Goal: Check status: Check status

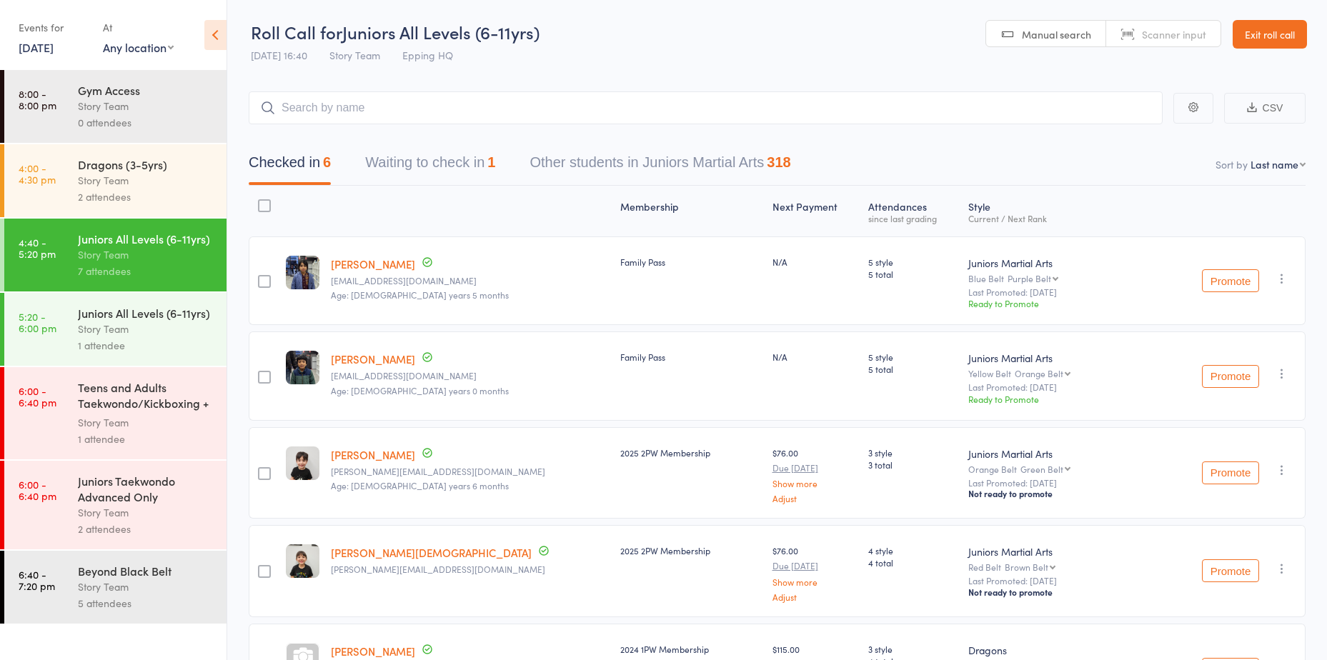
click at [1274, 37] on link "Exit roll call" at bounding box center [1270, 34] width 74 height 29
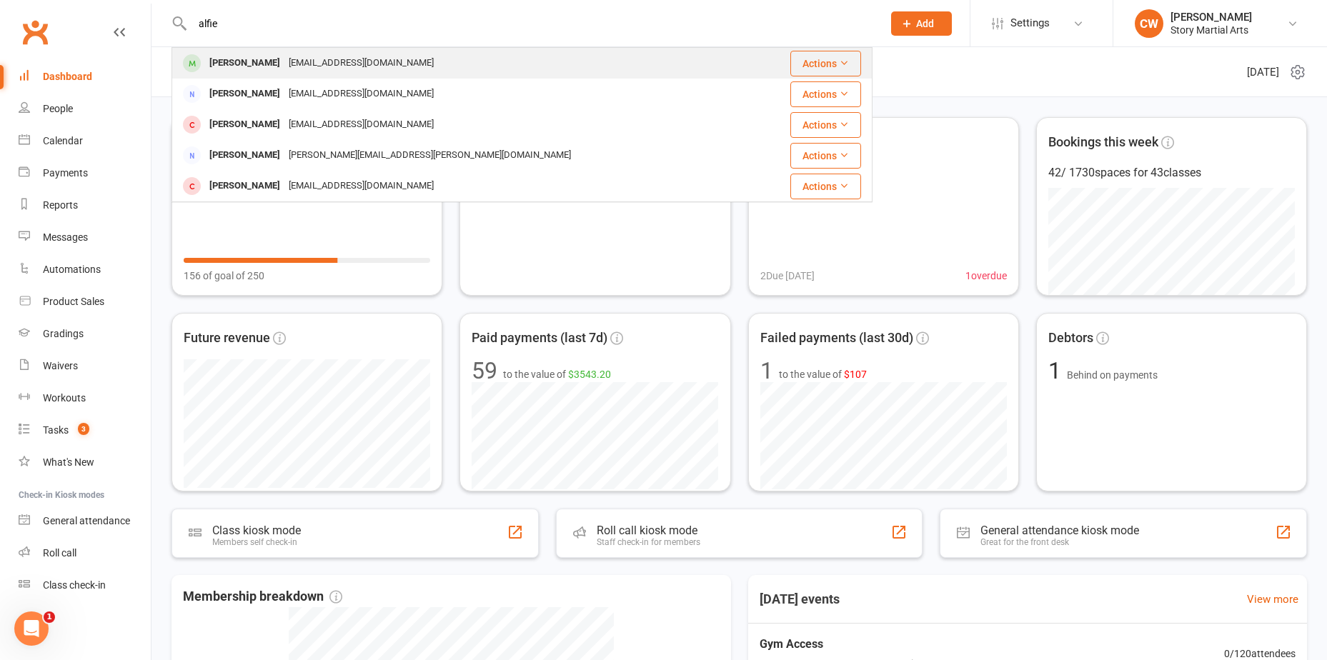
type input "alfie"
click at [289, 69] on div "tkathareen@gmail.com" at bounding box center [361, 63] width 154 height 21
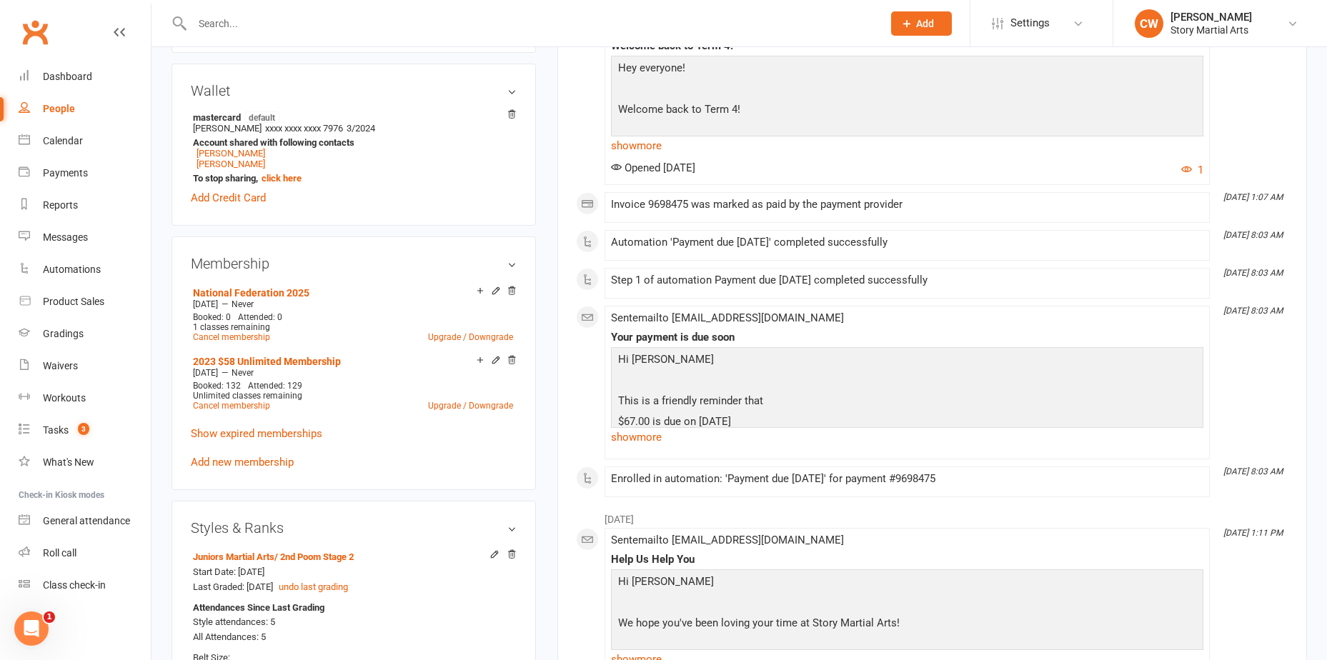
scroll to position [143, 0]
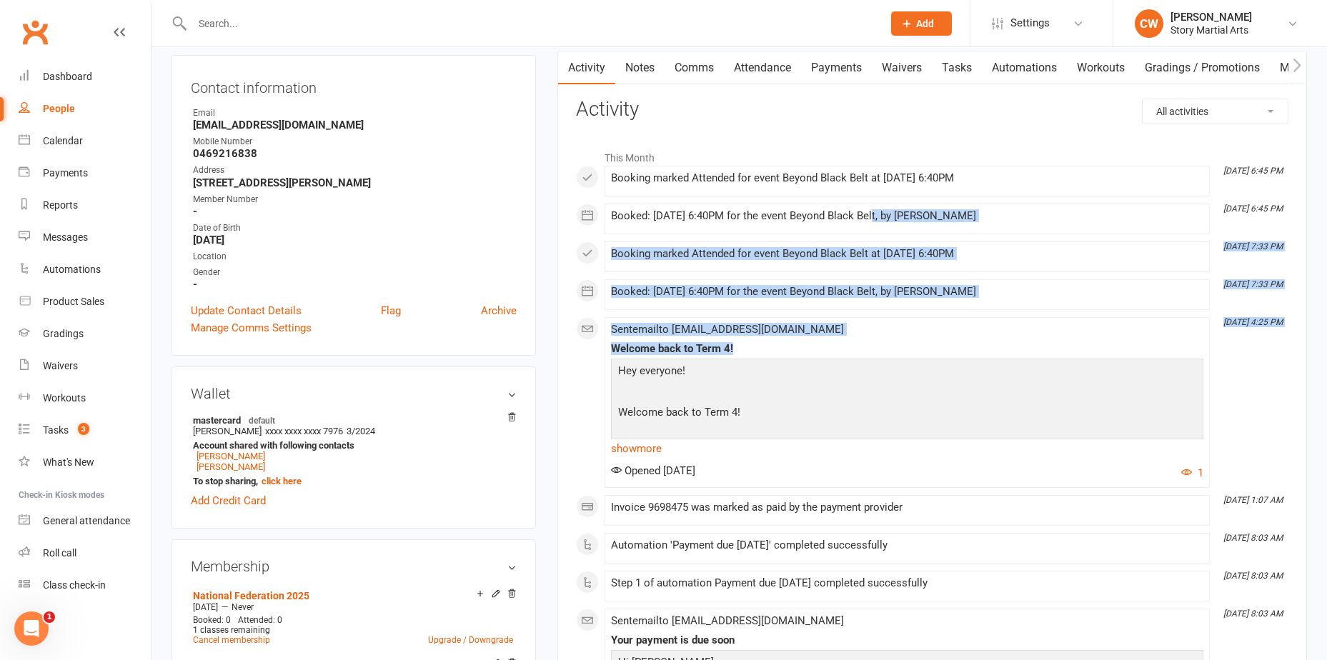
drag, startPoint x: 954, startPoint y: 338, endPoint x: 867, endPoint y: 225, distance: 142.7
click at [867, 225] on div "This Month Oct 9, 6:45 PM Booking marked Attended for event Beyond Black Belt a…" at bounding box center [932, 472] width 713 height 658
drag, startPoint x: 867, startPoint y: 225, endPoint x: 853, endPoint y: 238, distance: 18.7
click at [853, 238] on div "This Month Oct 9, 6:45 PM Booking marked Attended for event Beyond Black Belt a…" at bounding box center [932, 472] width 713 height 658
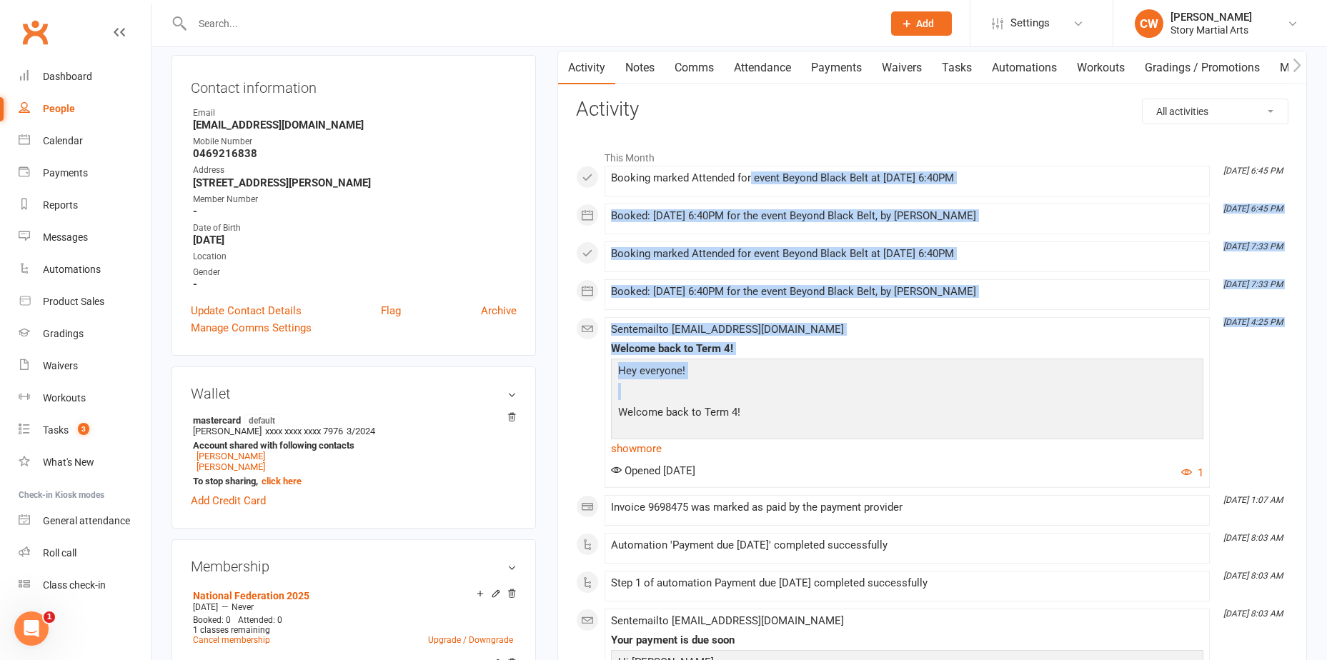
drag, startPoint x: 775, startPoint y: 211, endPoint x: 740, endPoint y: 184, distance: 43.3
click at [740, 184] on div "This Month Oct 9, 6:45 PM Booking marked Attended for event Beyond Black Belt a…" at bounding box center [932, 472] width 713 height 658
drag, startPoint x: 883, startPoint y: 256, endPoint x: 883, endPoint y: 245, distance: 10.7
click at [883, 254] on div "Booking marked Attended for event Beyond Black Belt at 06 Oct 2025 at 6:40PM" at bounding box center [907, 254] width 592 height 12
click at [883, 245] on li "Oct 6, 7:33 PM Booking marked Attended for event Beyond Black Belt at 06 Oct 20…" at bounding box center [907, 257] width 605 height 31
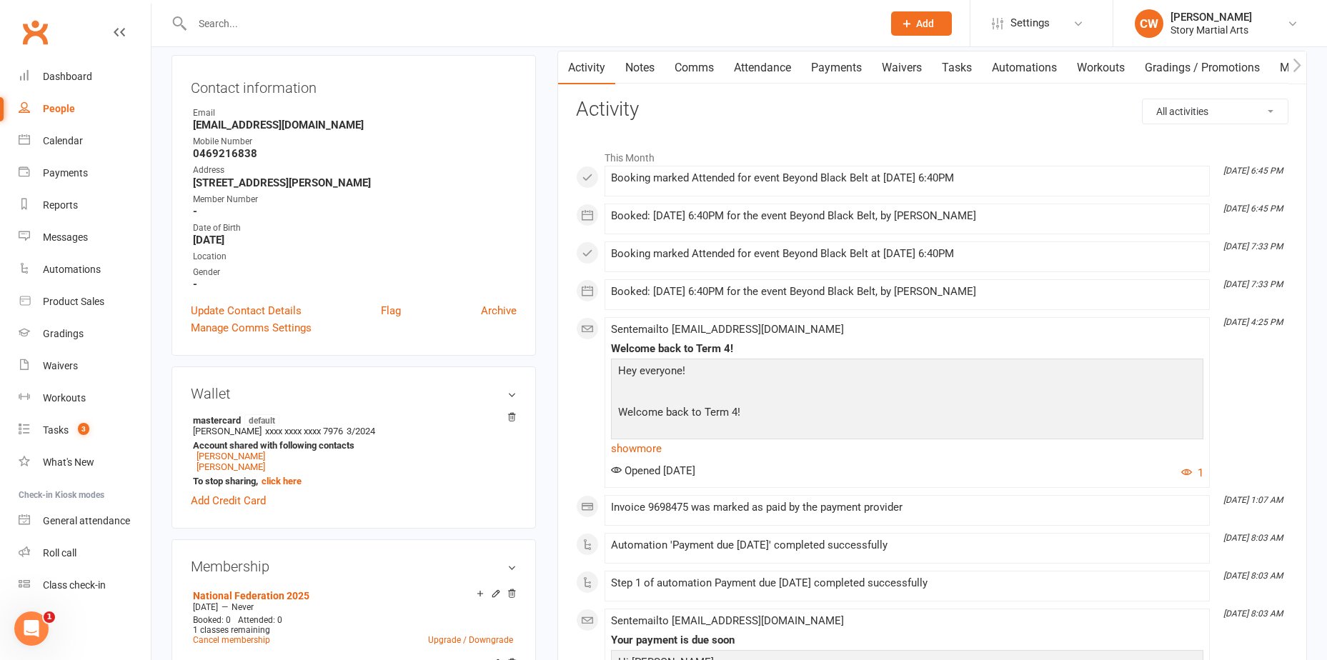
click at [859, 257] on div "Booking marked Attended for event Beyond Black Belt at 06 Oct 2025 at 6:40PM" at bounding box center [907, 254] width 592 height 12
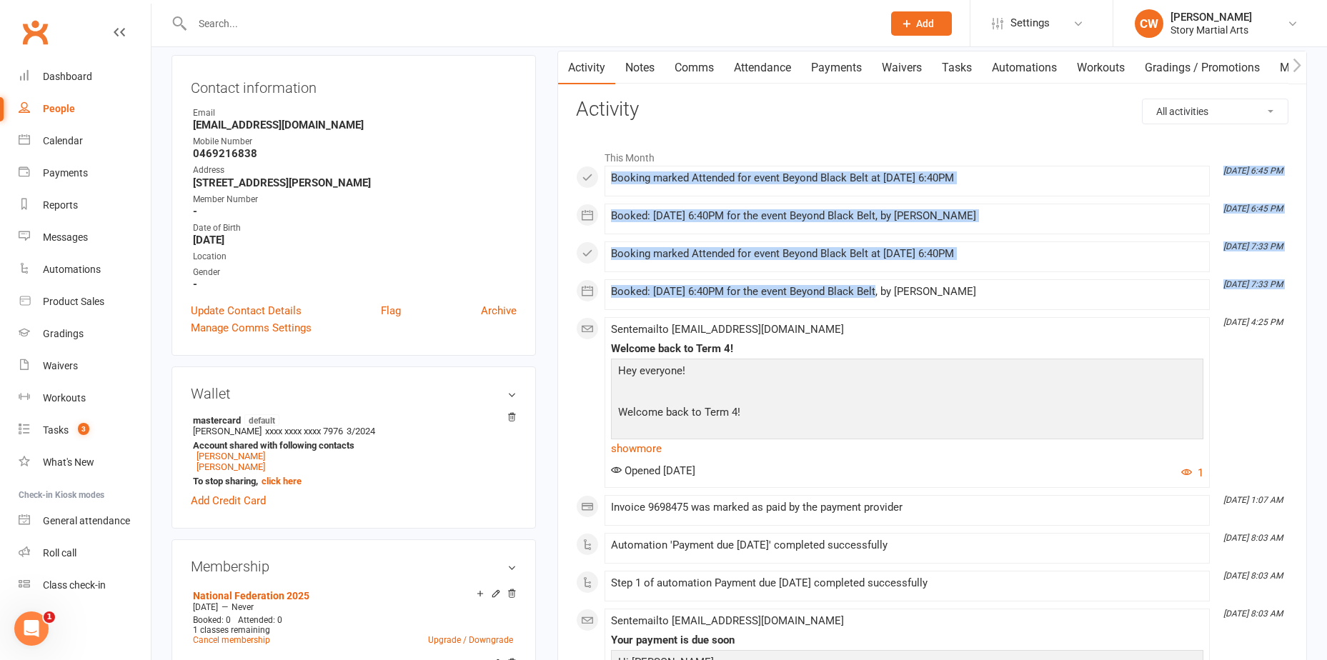
drag, startPoint x: 875, startPoint y: 289, endPoint x: 685, endPoint y: 105, distance: 264.3
drag, startPoint x: 685, startPoint y: 105, endPoint x: 768, endPoint y: 179, distance: 111.3
click at [768, 179] on div "Booking marked Attended for event Beyond Black Belt at 09 Oct 2025 at 6:40PM" at bounding box center [907, 178] width 592 height 12
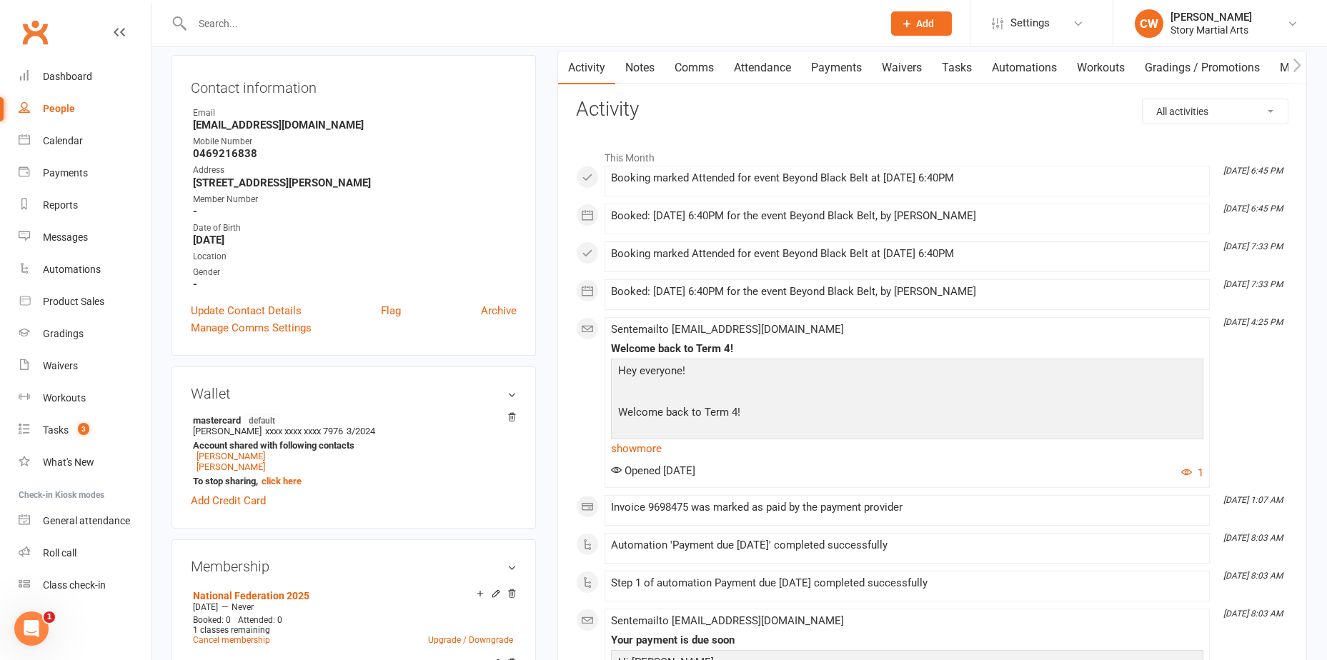
click at [770, 182] on div "Booking marked Attended for event Beyond Black Belt at 09 Oct 2025 at 6:40PM" at bounding box center [907, 178] width 592 height 12
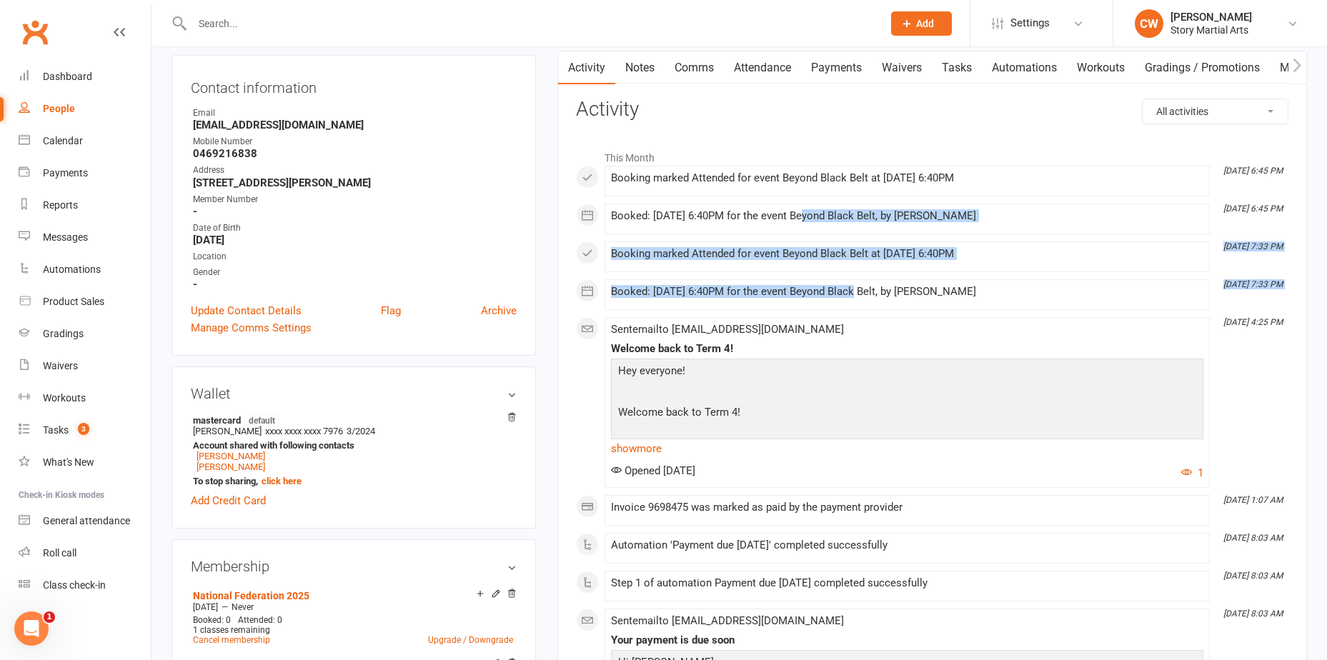
drag, startPoint x: 845, startPoint y: 282, endPoint x: 850, endPoint y: 289, distance: 8.1
click at [850, 289] on div "This Month Oct 9, 6:45 PM Booking marked Attended for event Beyond Black Belt a…" at bounding box center [932, 472] width 713 height 658
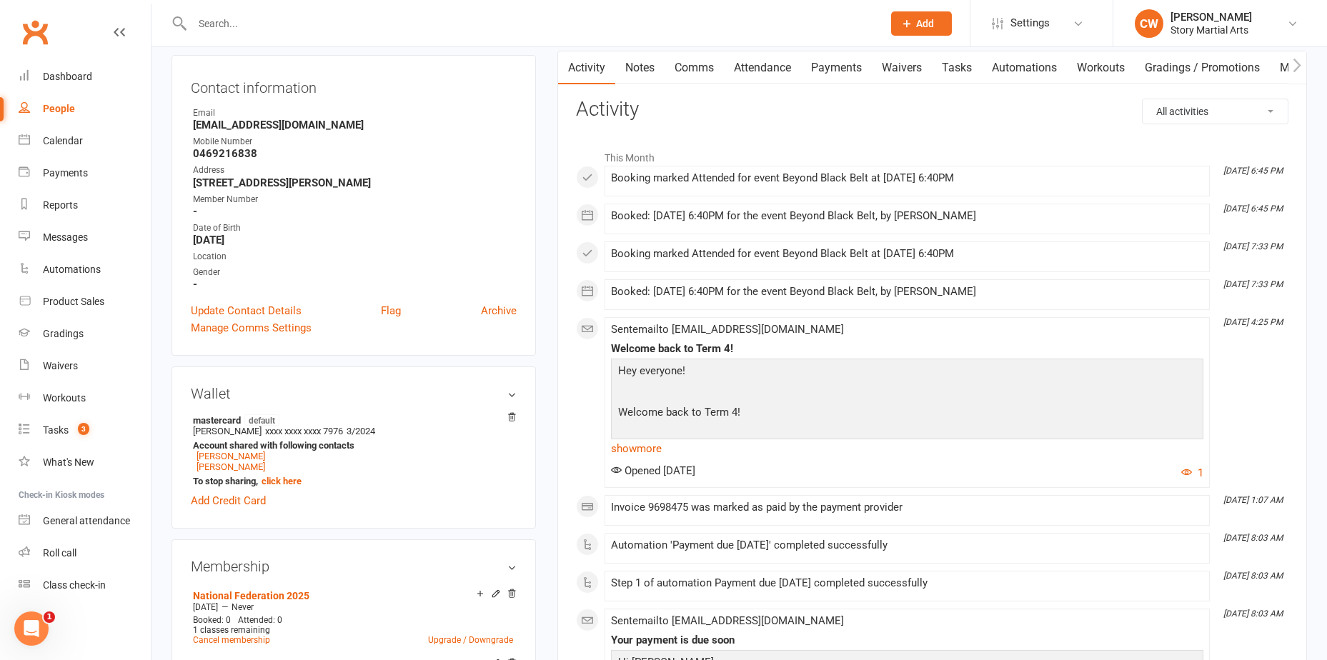
drag, startPoint x: 850, startPoint y: 289, endPoint x: 915, endPoint y: 289, distance: 64.3
click at [915, 289] on div "Booked: 06 Oct 2025 at 6:40PM for the event Beyond Black Belt, by Chris Wilson" at bounding box center [907, 292] width 592 height 12
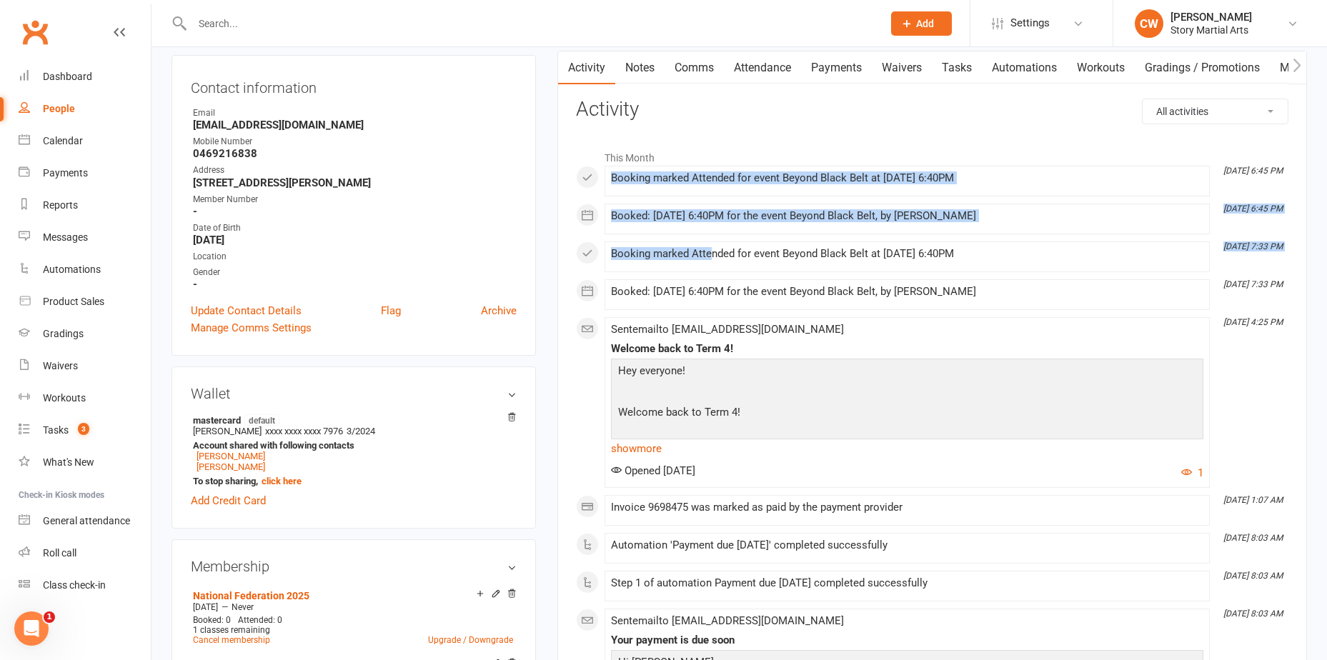
drag, startPoint x: 612, startPoint y: 176, endPoint x: 710, endPoint y: 271, distance: 137.0
click at [710, 271] on div "This Month Oct 9, 6:45 PM Booking marked Attended for event Beyond Black Belt a…" at bounding box center [932, 472] width 713 height 658
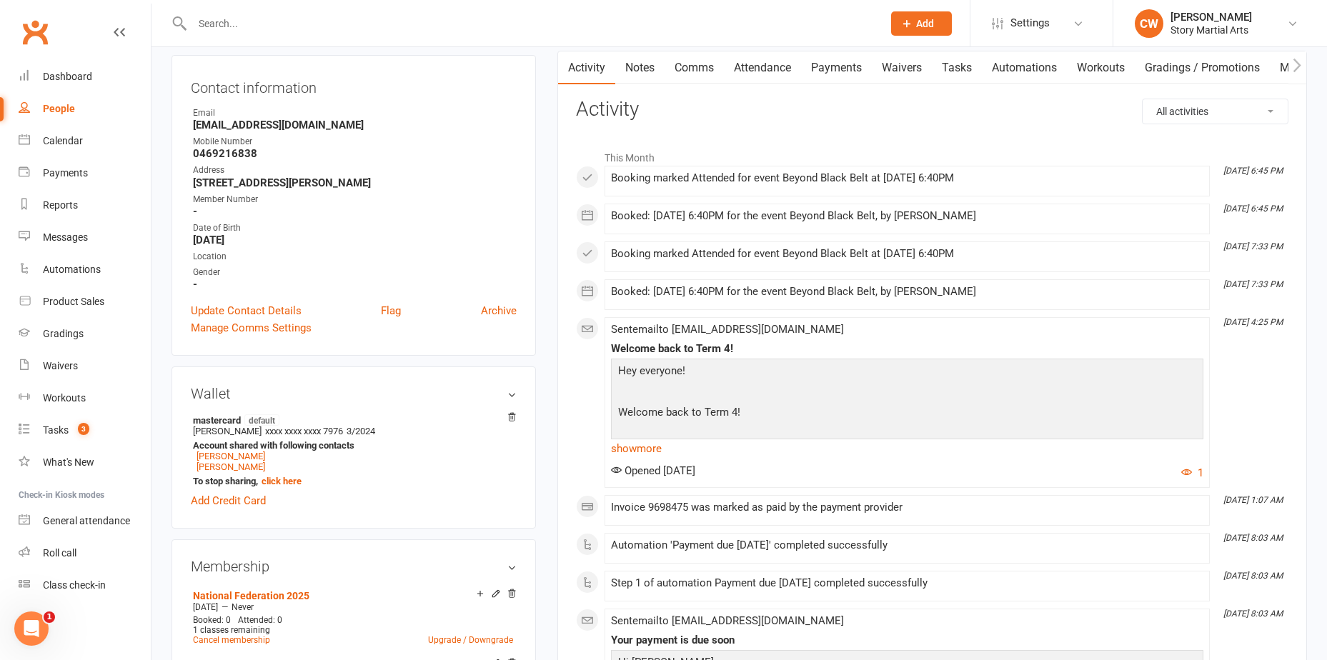
drag, startPoint x: 710, startPoint y: 271, endPoint x: 778, endPoint y: 326, distance: 86.8
click at [778, 326] on span "Sent email to tkathareen@gmail.com" at bounding box center [727, 329] width 233 height 13
